Goal: Transaction & Acquisition: Purchase product/service

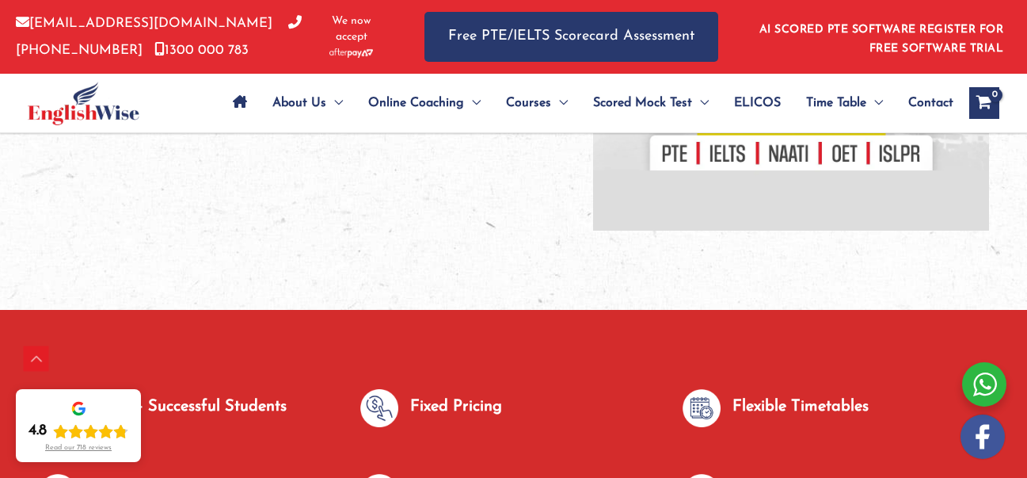
scroll to position [680, 0]
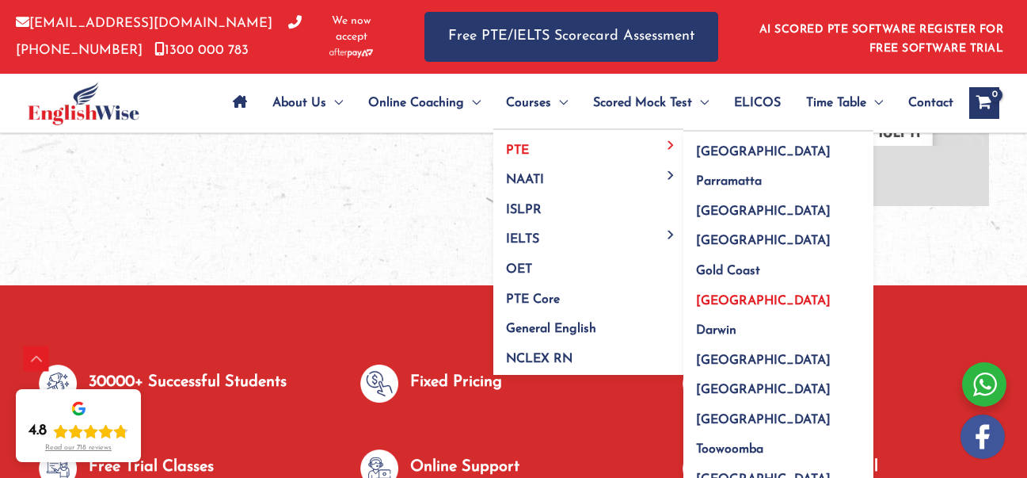
click at [736, 307] on span "[GEOGRAPHIC_DATA]" at bounding box center [763, 301] width 135 height 13
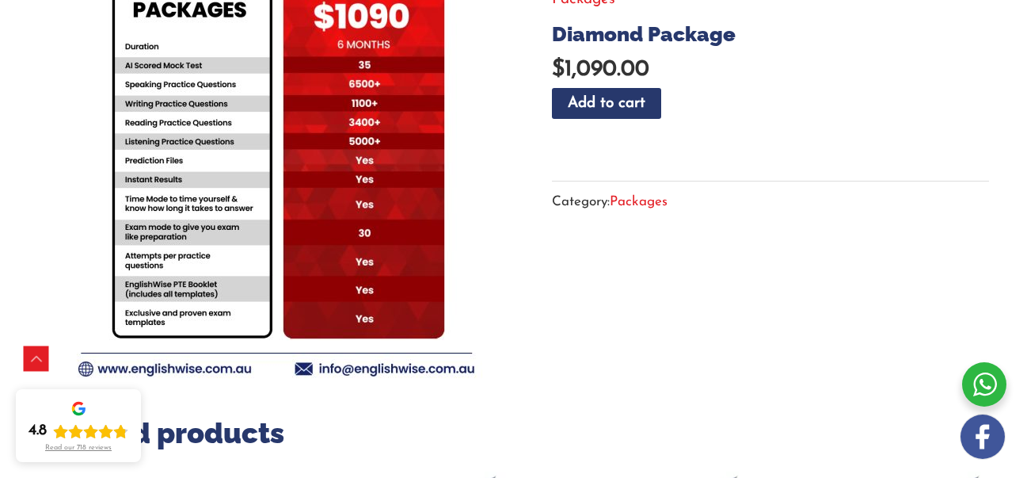
scroll to position [307, 0]
